Goal: Task Accomplishment & Management: Complete application form

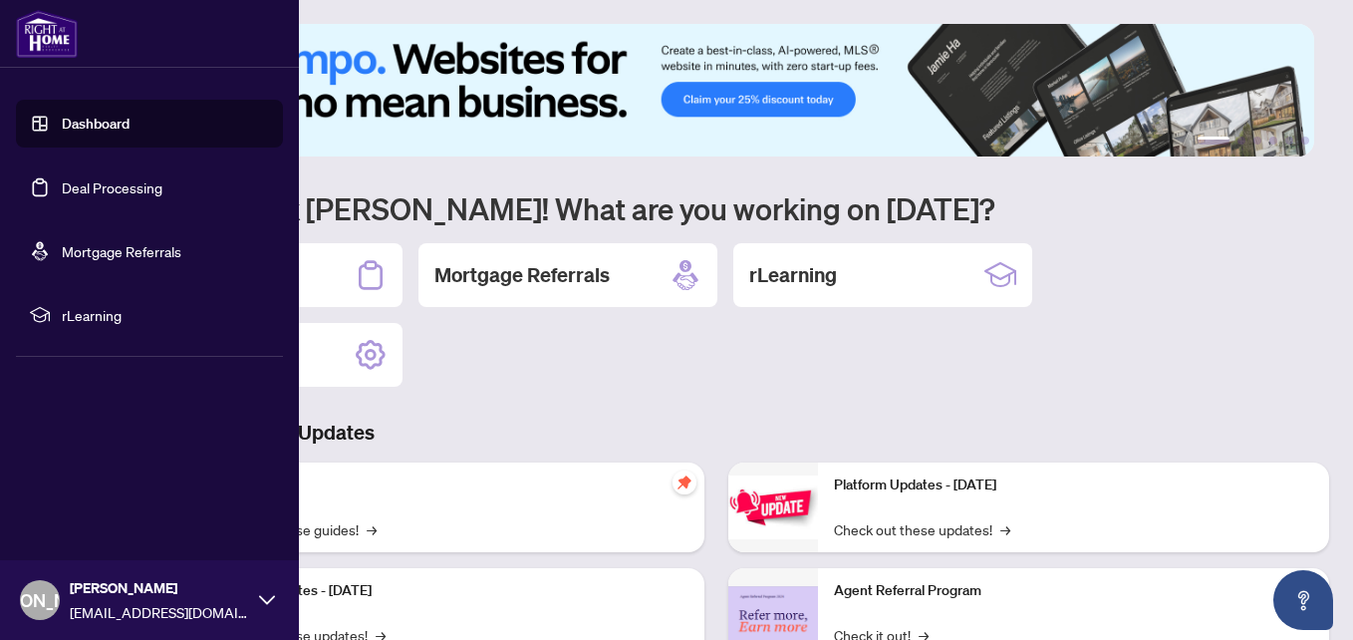
drag, startPoint x: 96, startPoint y: 186, endPoint x: 247, endPoint y: 170, distance: 152.3
click at [96, 186] on link "Deal Processing" at bounding box center [112, 187] width 101 height 18
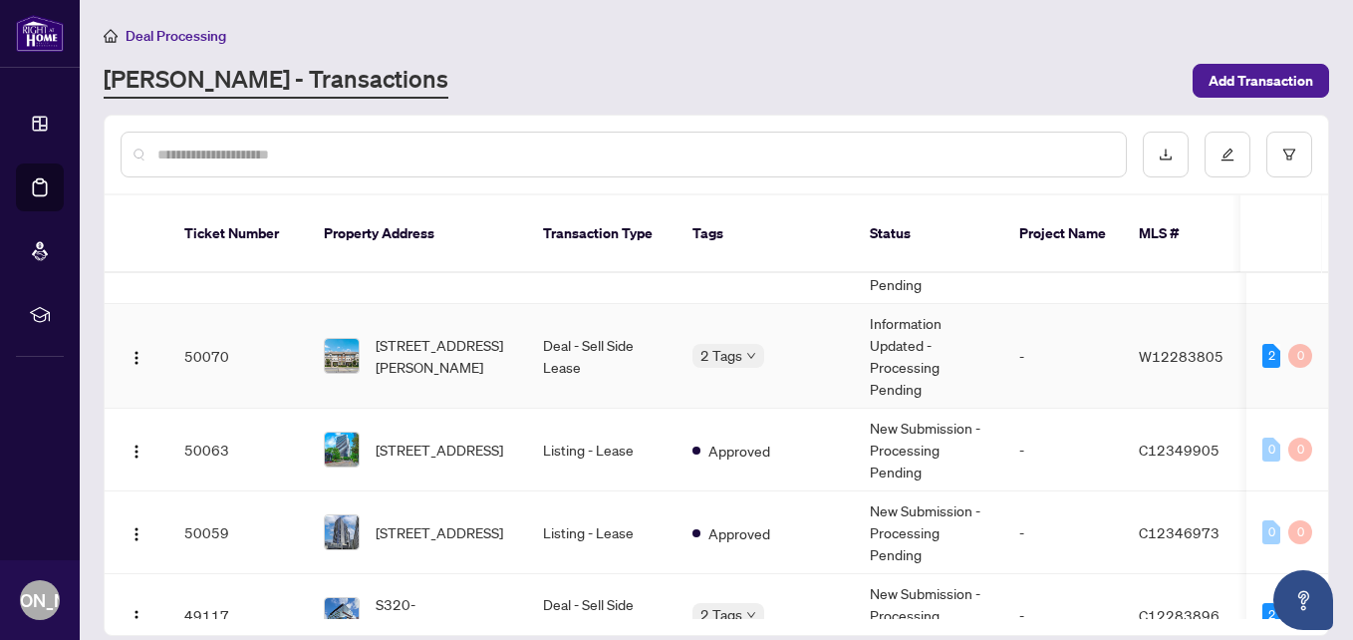
scroll to position [598, 0]
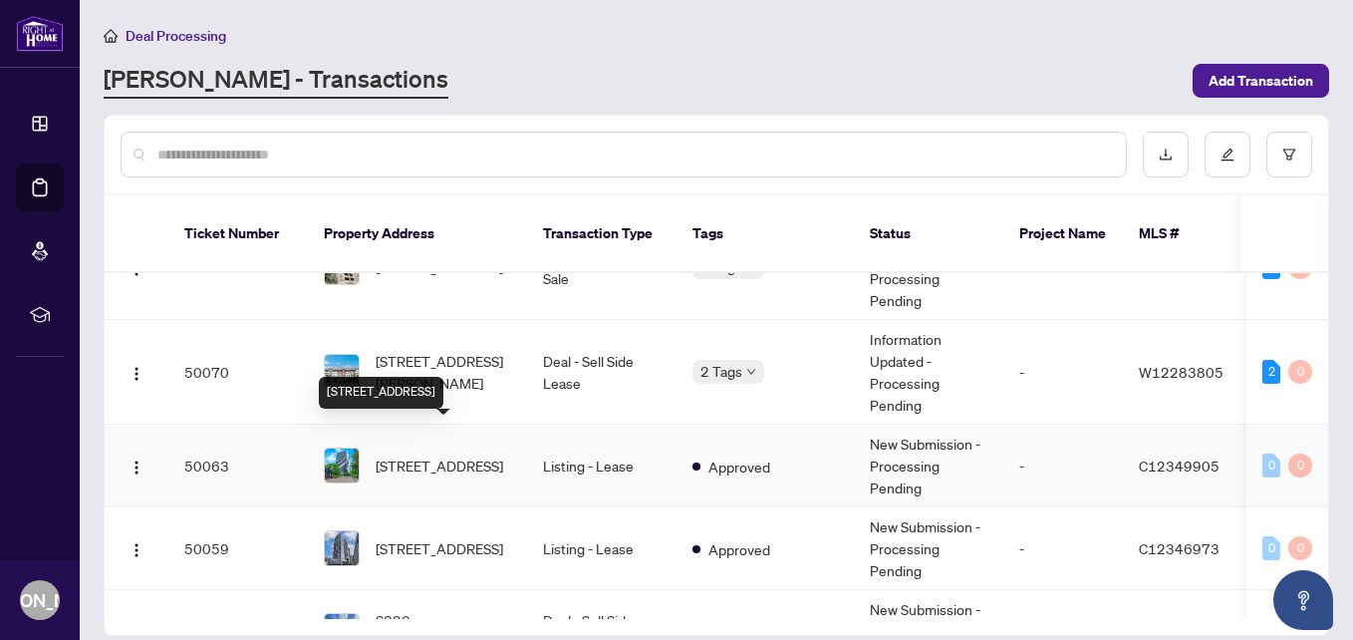
click at [460, 454] on span "[STREET_ADDRESS]" at bounding box center [440, 465] width 128 height 22
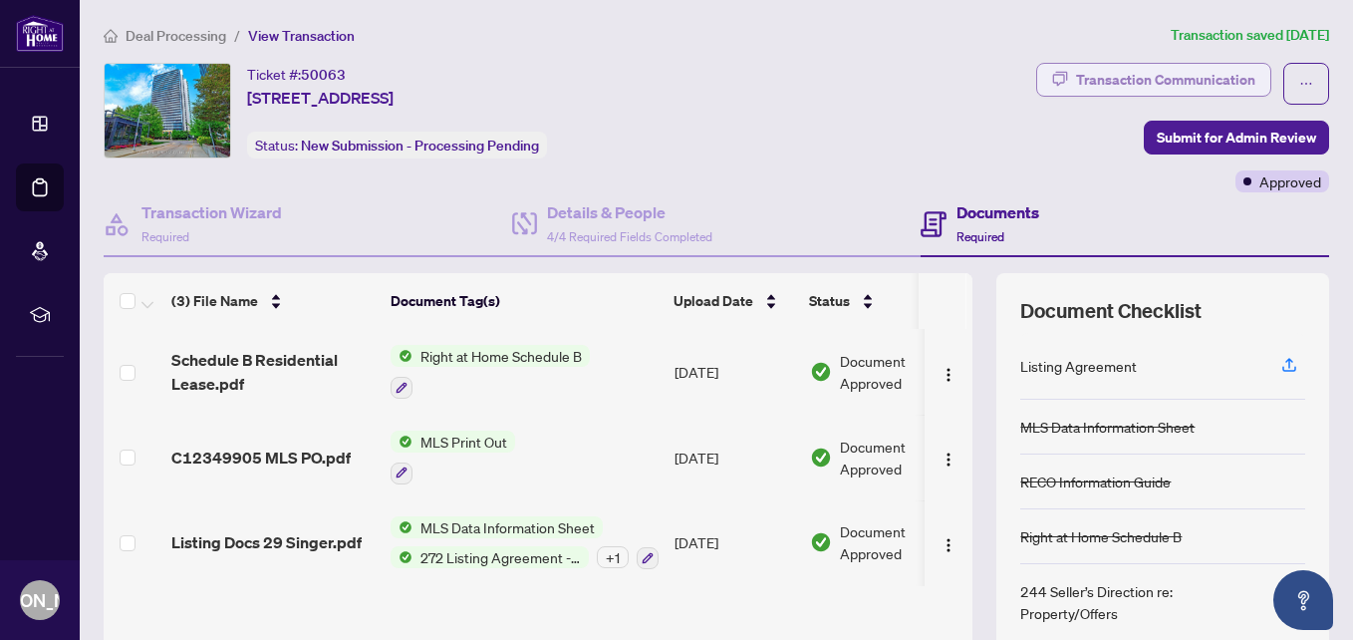
click at [1092, 83] on div "Transaction Communication" at bounding box center [1165, 80] width 179 height 32
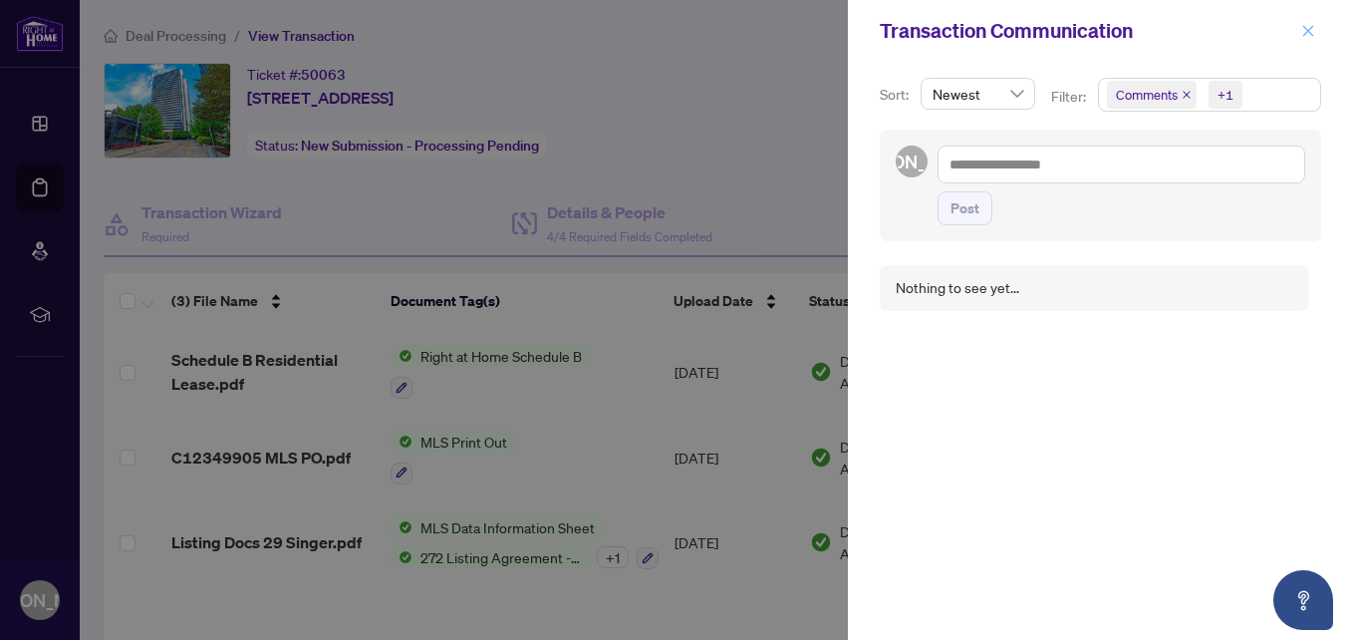
click at [1306, 28] on icon "close" at bounding box center [1308, 31] width 14 height 14
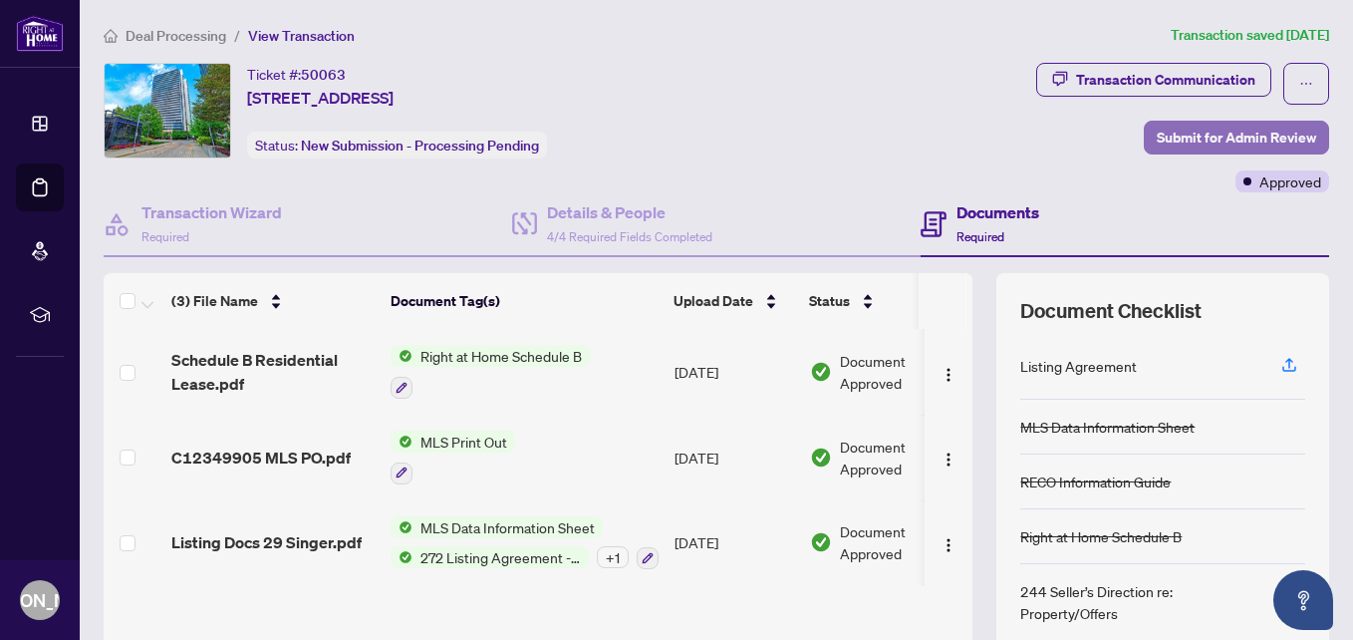
click at [1157, 134] on span "Submit for Admin Review" at bounding box center [1236, 138] width 159 height 32
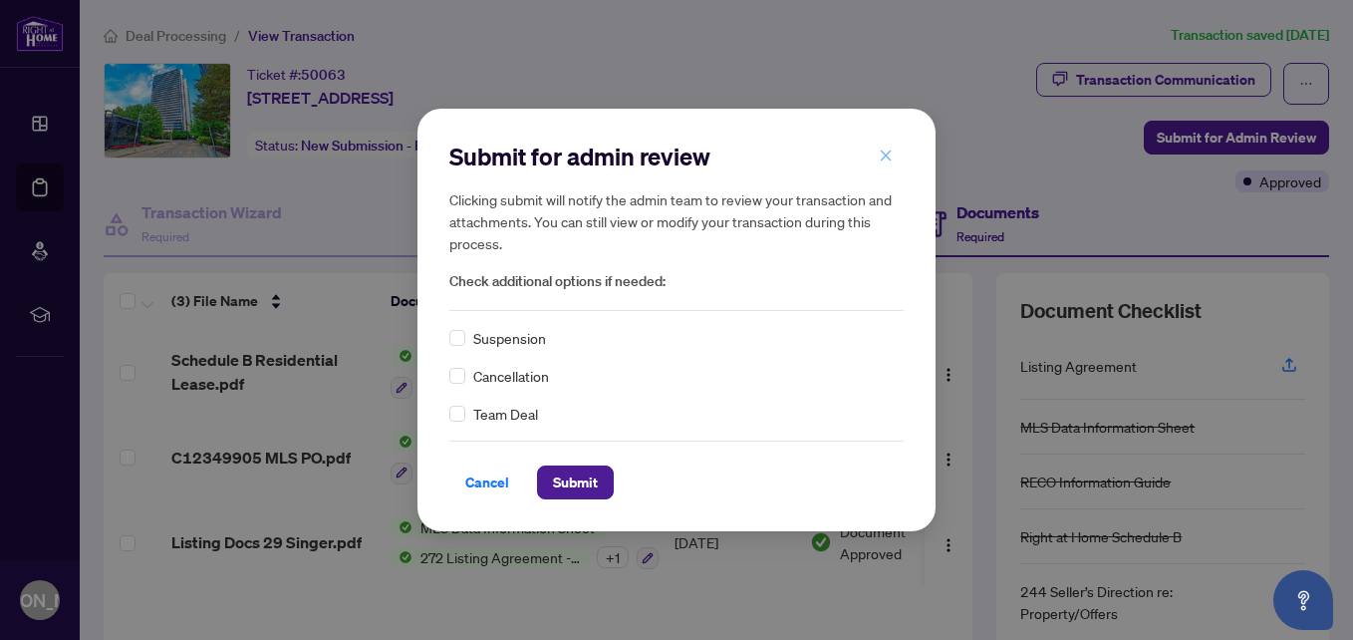
click at [884, 155] on icon "close" at bounding box center [886, 155] width 14 height 14
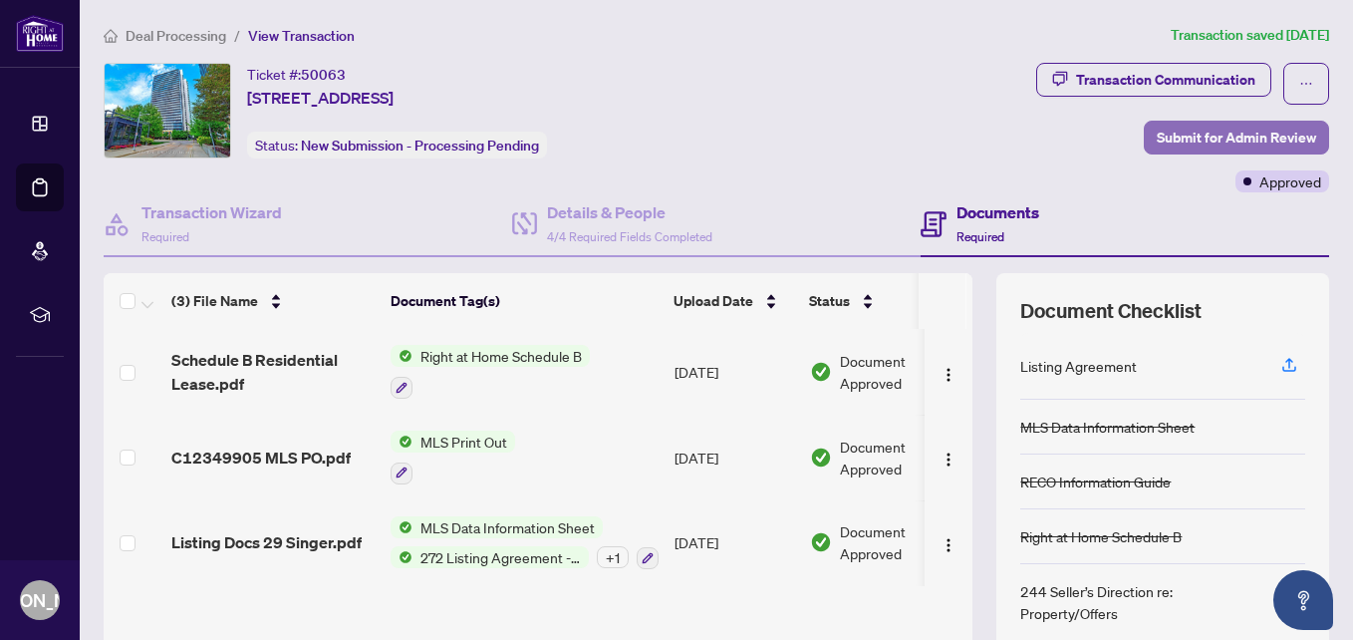
click at [1160, 139] on span "Submit for Admin Review" at bounding box center [1236, 138] width 159 height 32
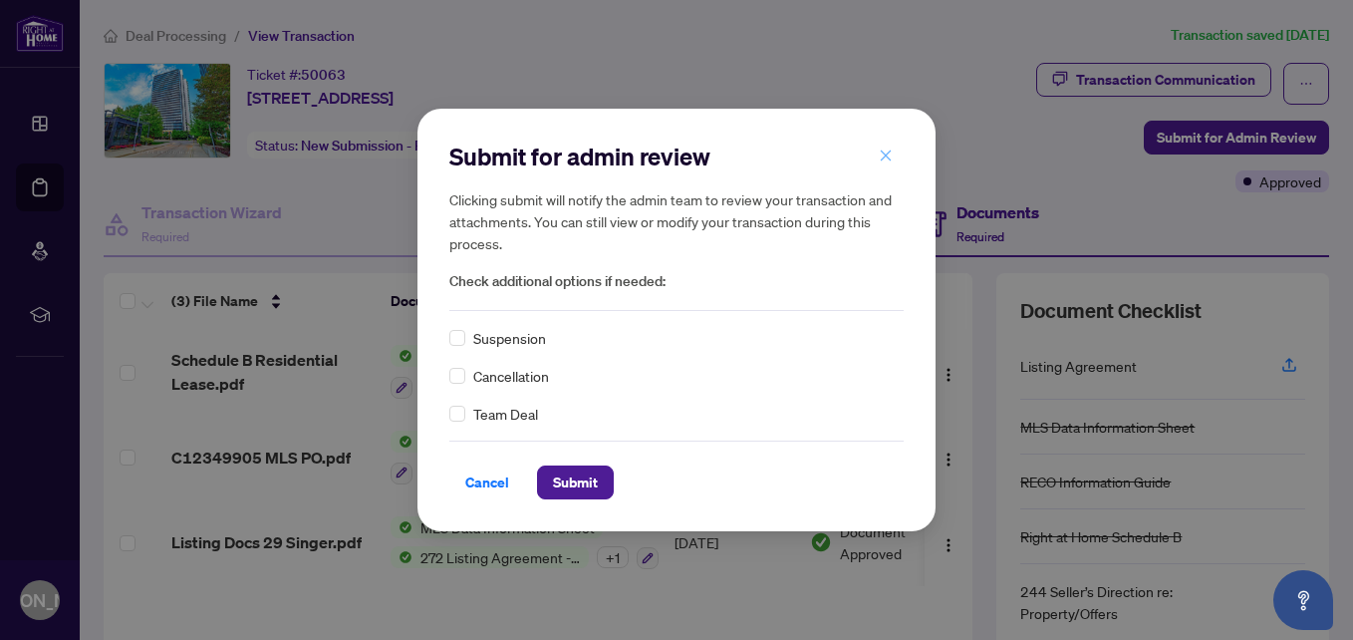
click at [888, 155] on icon "close" at bounding box center [886, 155] width 14 height 14
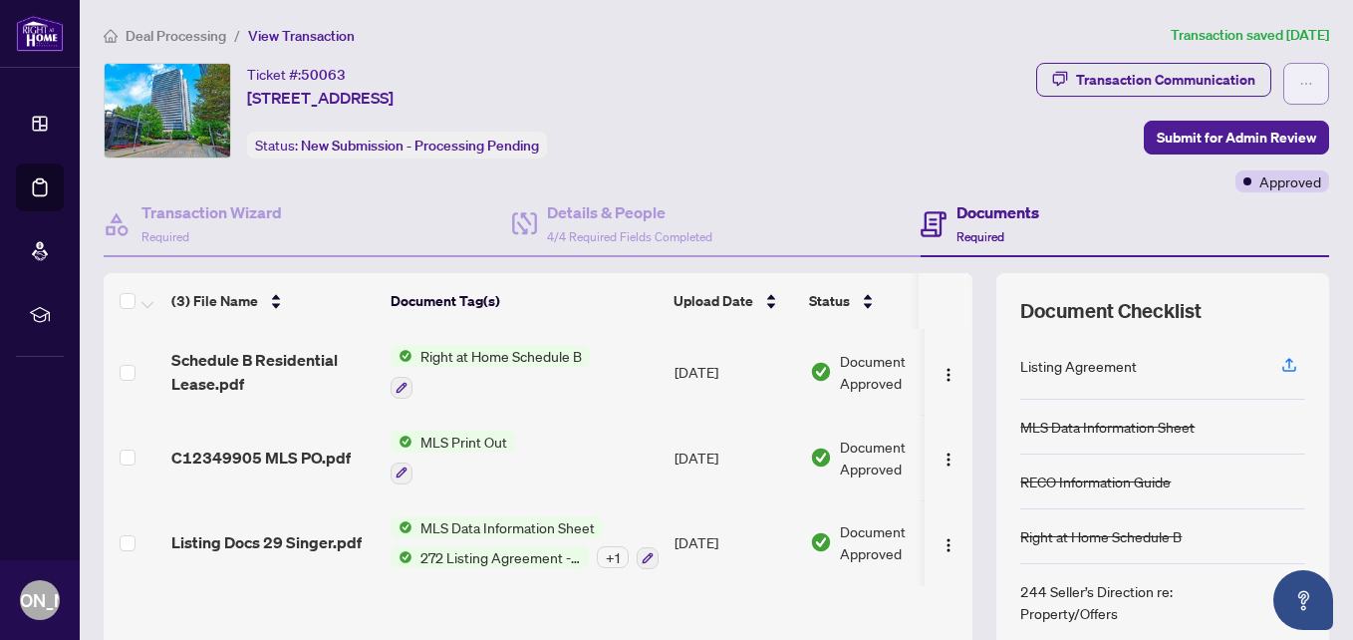
click at [1299, 84] on icon "ellipsis" at bounding box center [1306, 84] width 14 height 14
click at [950, 116] on div "Transaction Communication Submit for Admin Review Approved" at bounding box center [1063, 127] width 534 height 129
click at [822, 55] on div "Deal Processing / View Transaction Transaction saved [DATE] Ticket #: 50063 [ST…" at bounding box center [716, 417] width 1241 height 787
click at [849, 75] on div "Transaction Communication Submit for Admin Review Approved" at bounding box center [1063, 127] width 534 height 129
click at [703, 94] on div "Ticket #: 50063 [STREET_ADDRESS] Status: New Submission - Processing Pending" at bounding box center [446, 111] width 684 height 96
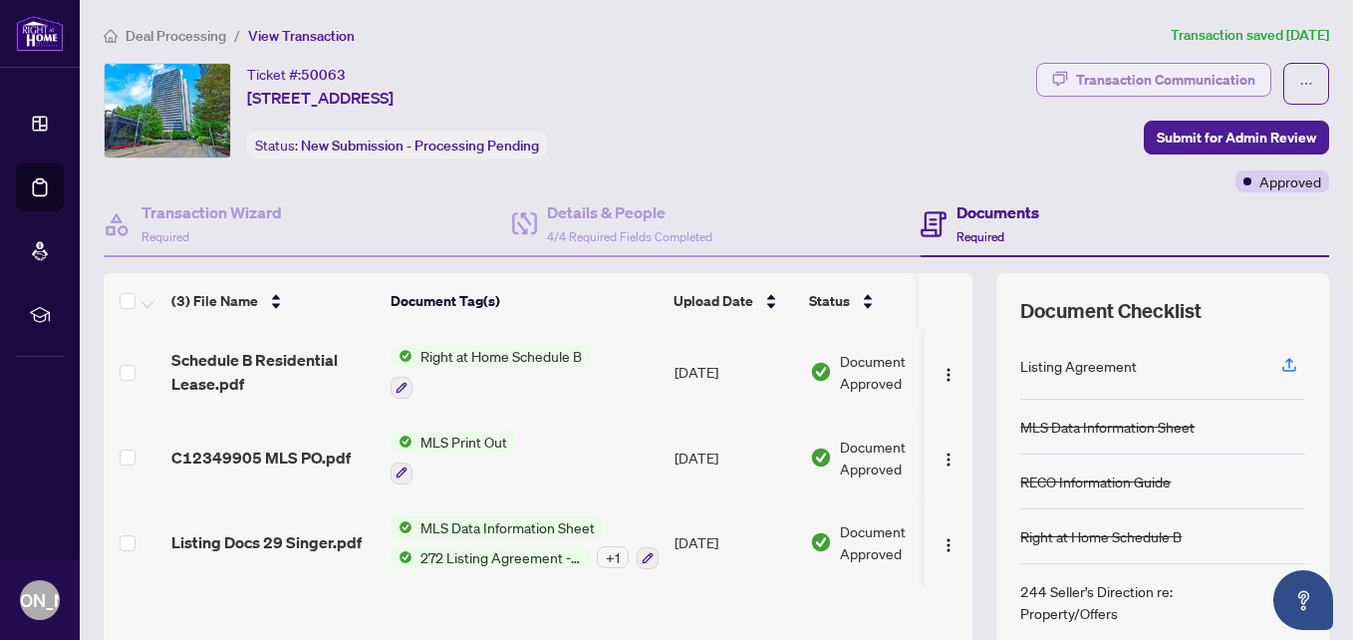
click at [1076, 80] on div "Transaction Communication" at bounding box center [1165, 80] width 179 height 32
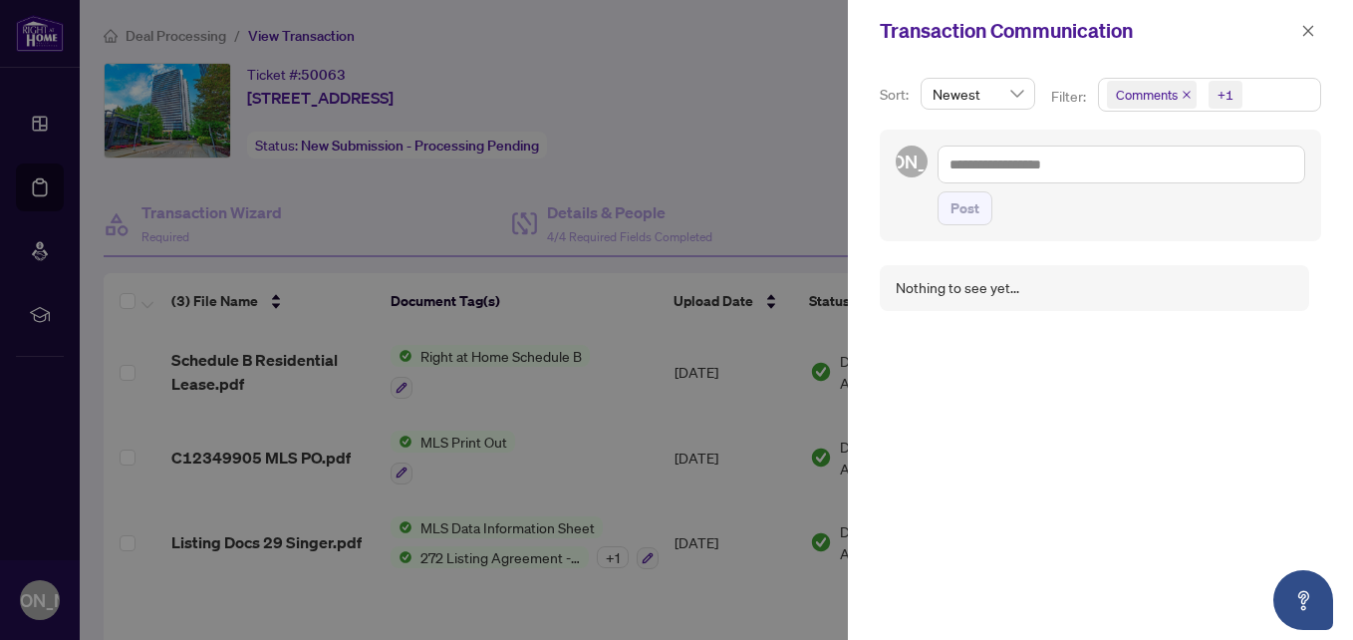
click at [772, 125] on div at bounding box center [676, 320] width 1353 height 640
click at [1304, 32] on icon "close" at bounding box center [1308, 31] width 14 height 14
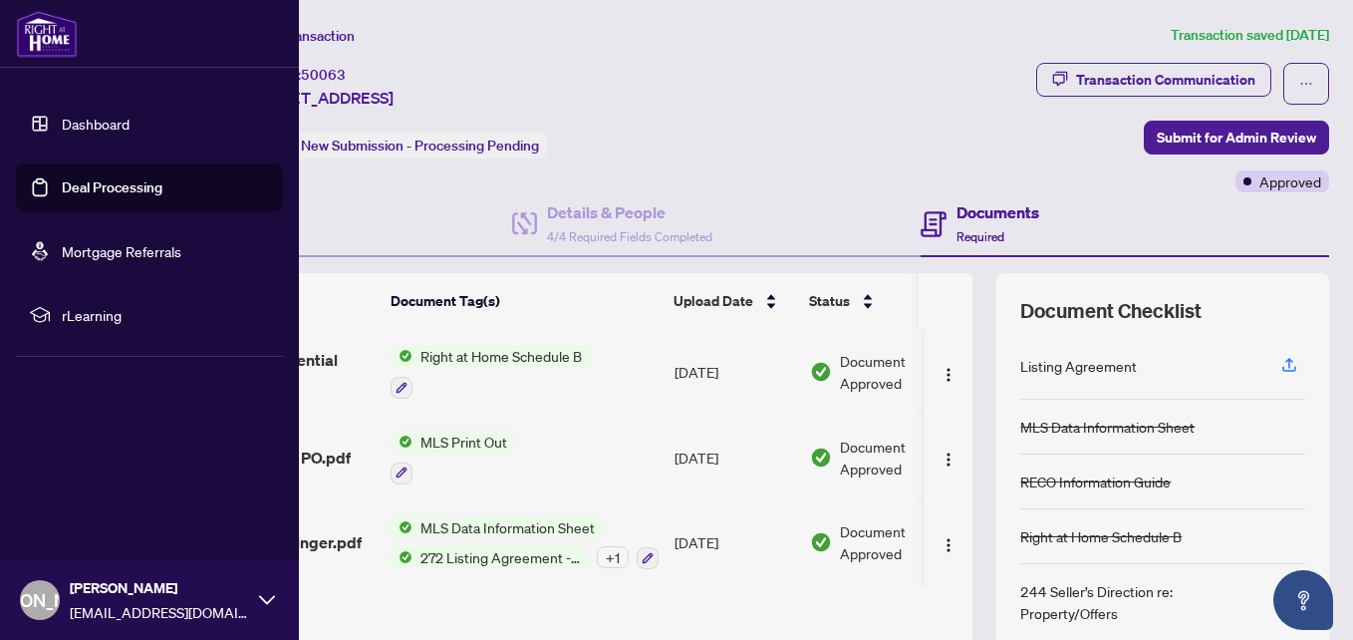
click at [123, 122] on link "Dashboard" at bounding box center [96, 124] width 68 height 18
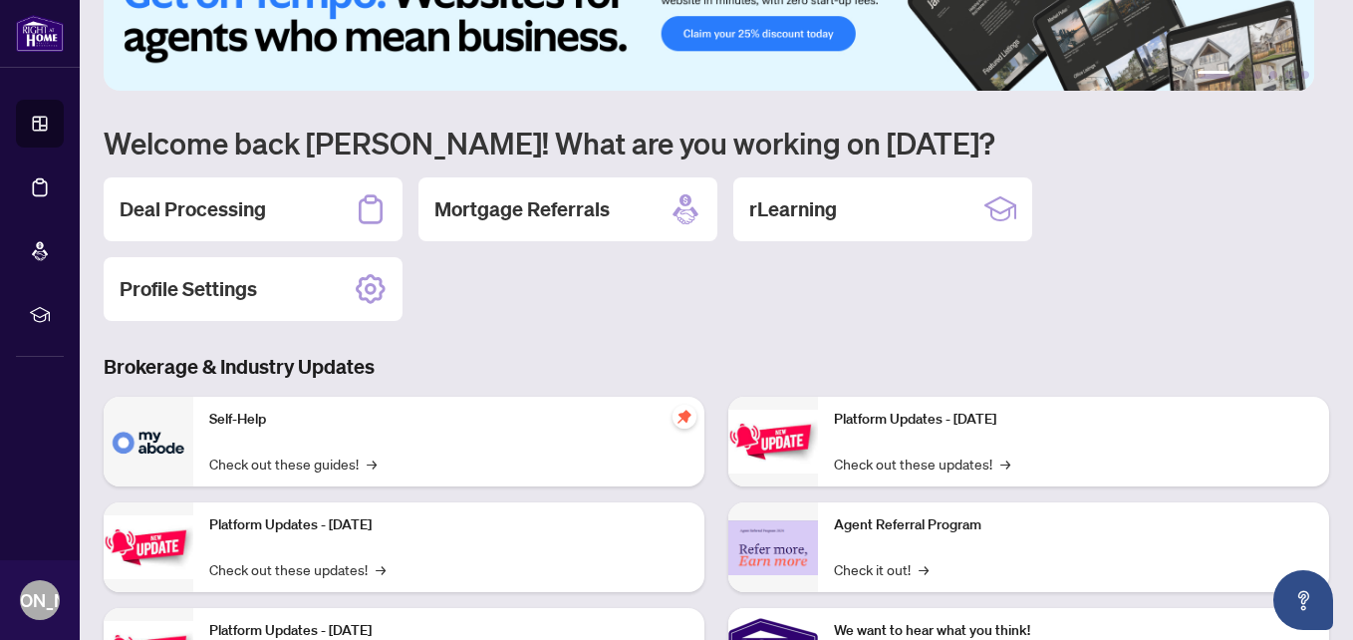
scroll to position [100, 0]
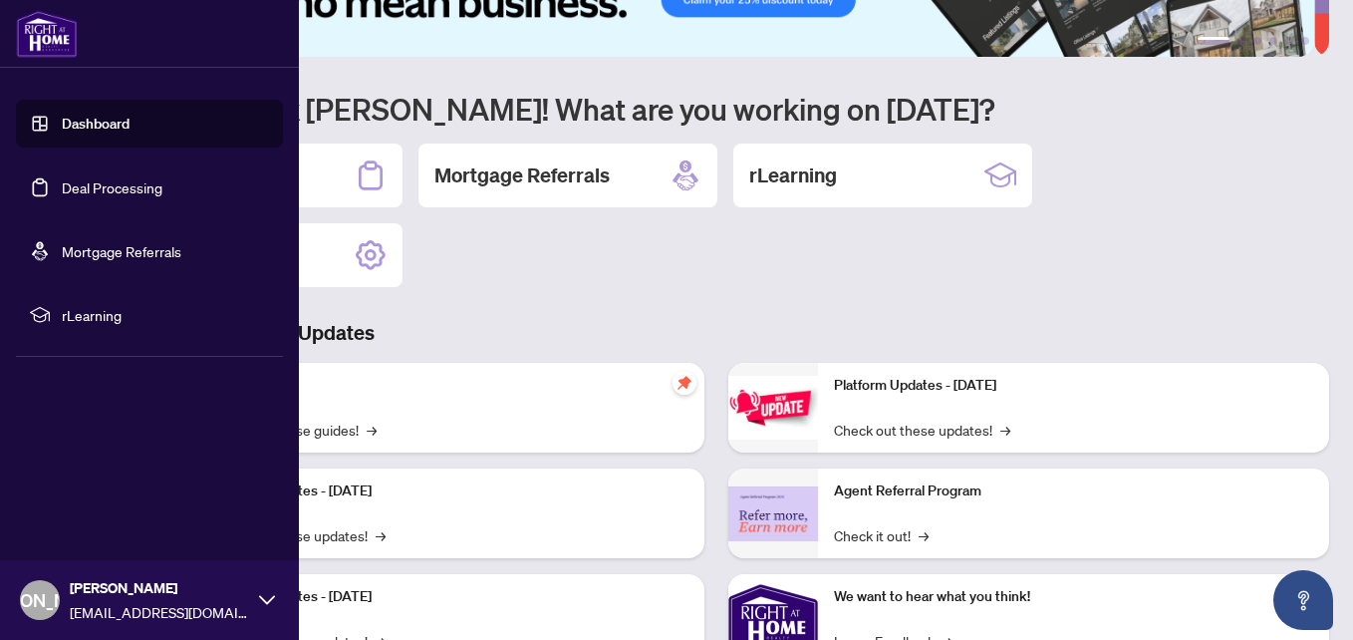
click at [102, 195] on link "Deal Processing" at bounding box center [112, 187] width 101 height 18
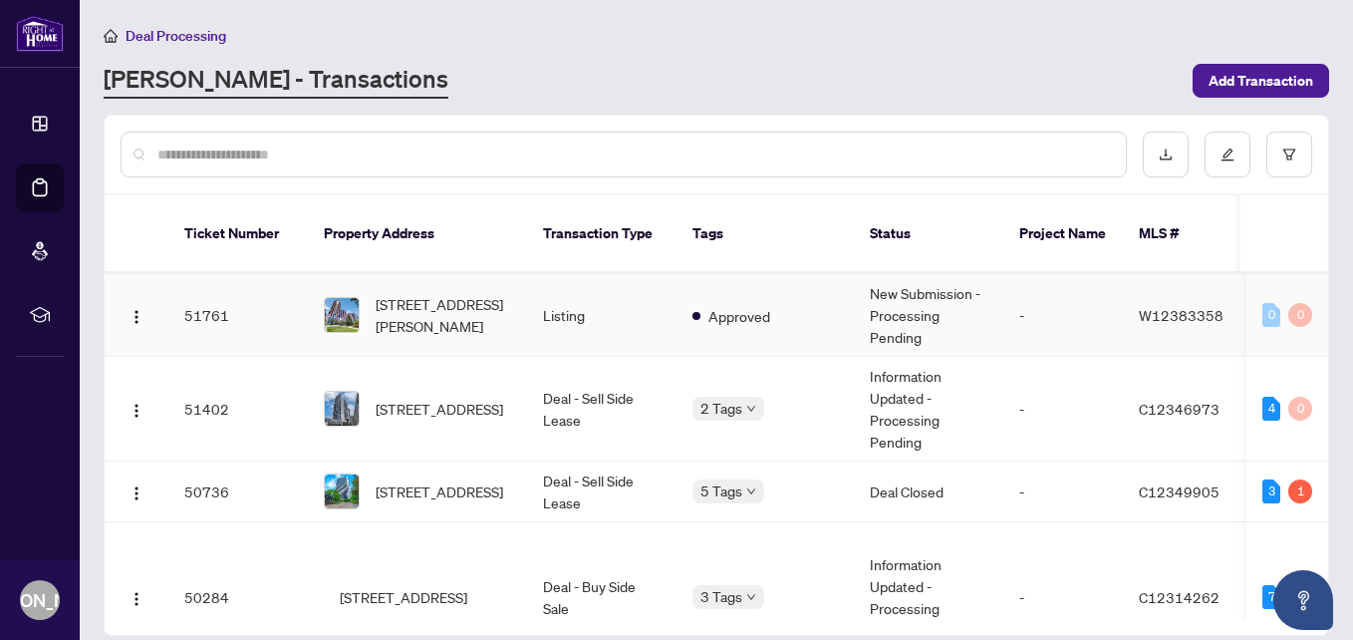
scroll to position [299, 0]
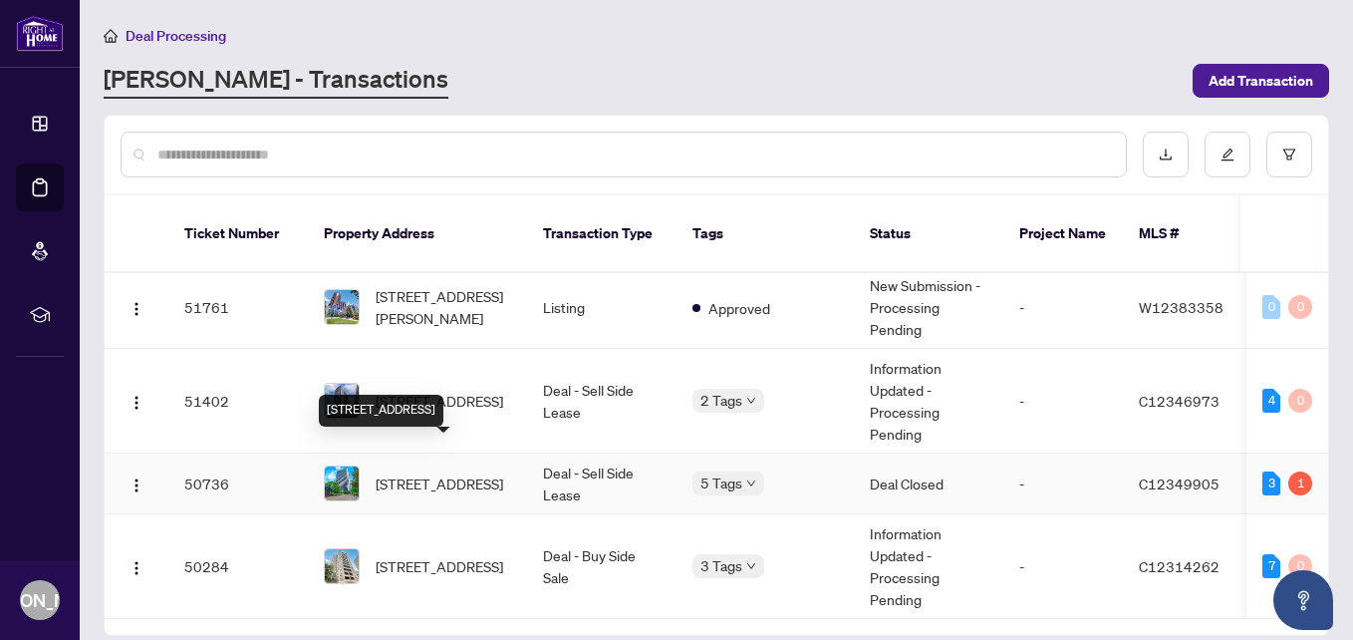
click at [449, 472] on span "[STREET_ADDRESS]" at bounding box center [440, 483] width 128 height 22
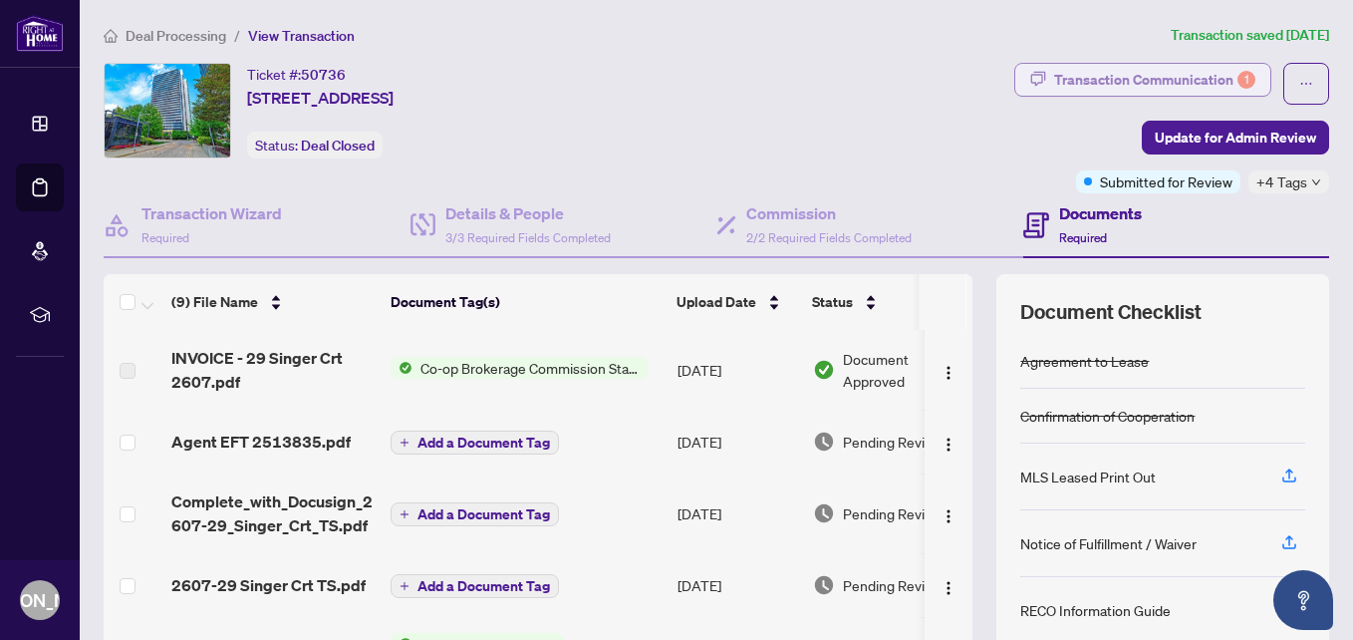
click at [1087, 82] on div "Transaction Communication 1" at bounding box center [1154, 80] width 201 height 32
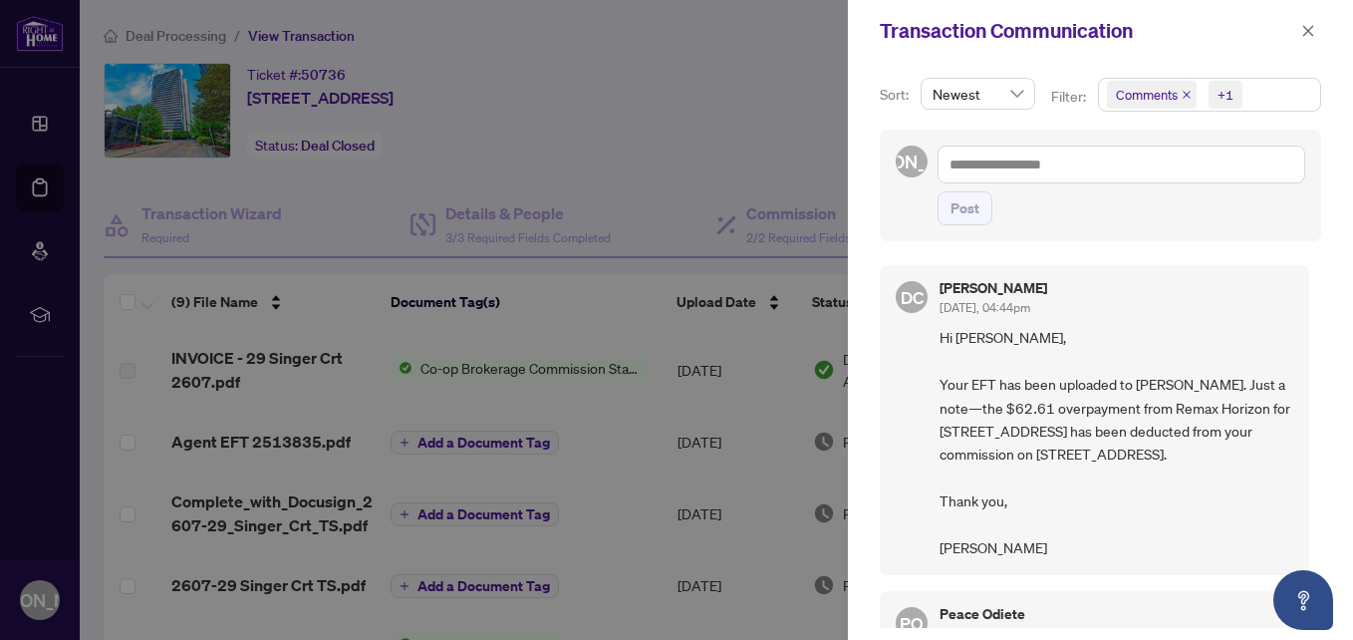
click at [656, 77] on div at bounding box center [676, 320] width 1353 height 640
click at [1306, 37] on icon "close" at bounding box center [1308, 31] width 14 height 14
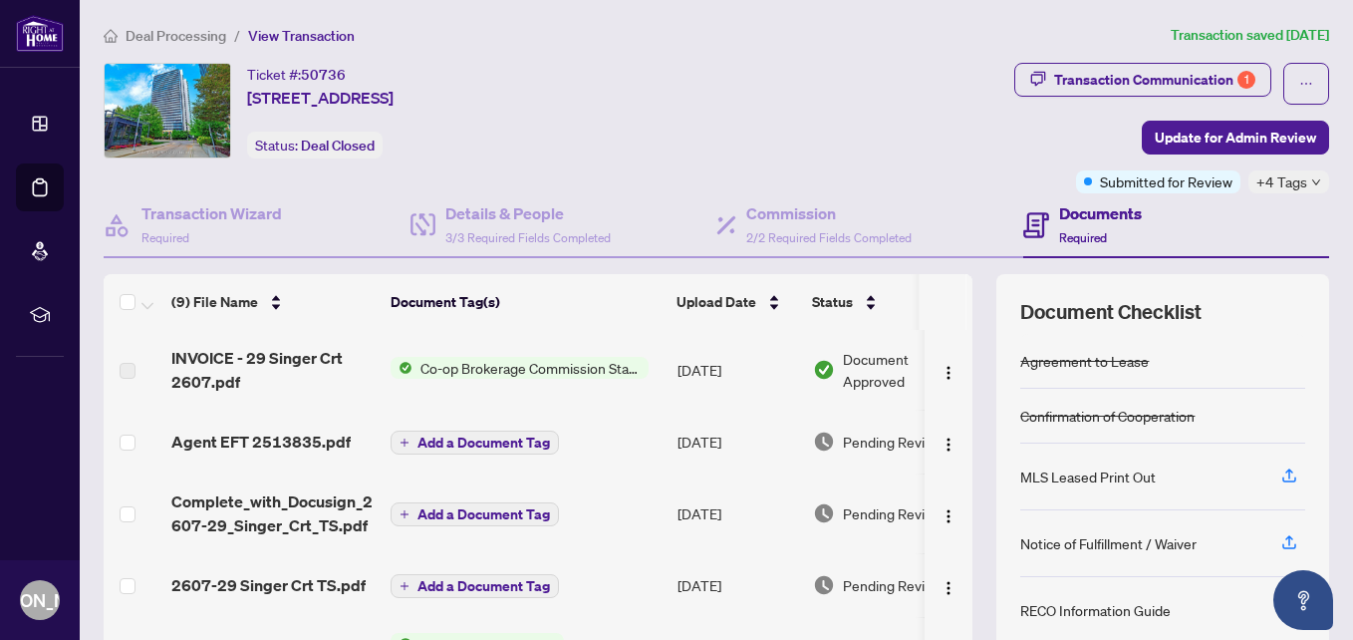
click at [700, 87] on div "Ticket #: 50736 [STREET_ADDRESS] Status: Deal Closed" at bounding box center [402, 111] width 597 height 96
